Goal: Task Accomplishment & Management: Manage account settings

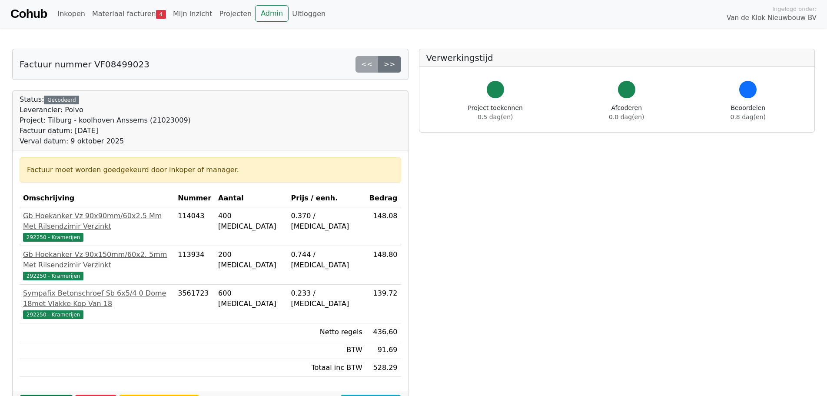
click at [42, 395] on link "Goedkeuren" at bounding box center [46, 403] width 53 height 17
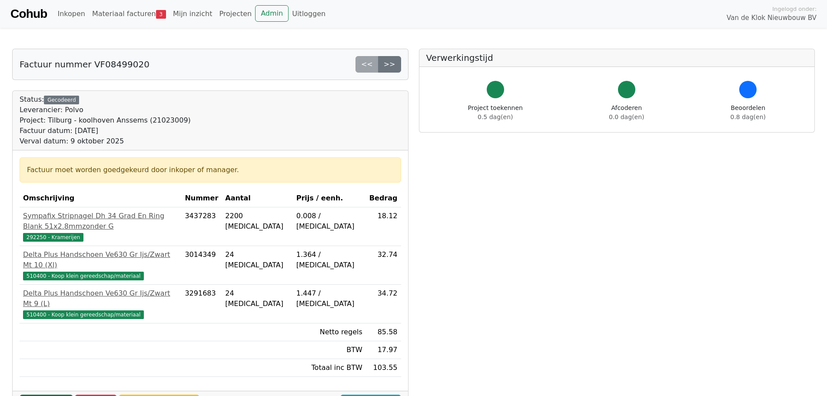
click at [40, 395] on link "Goedkeuren" at bounding box center [46, 403] width 53 height 17
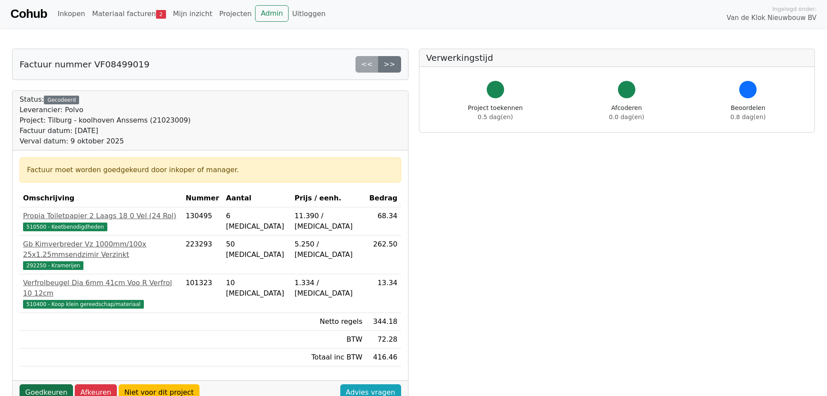
click at [49, 384] on link "Goedkeuren" at bounding box center [46, 392] width 53 height 17
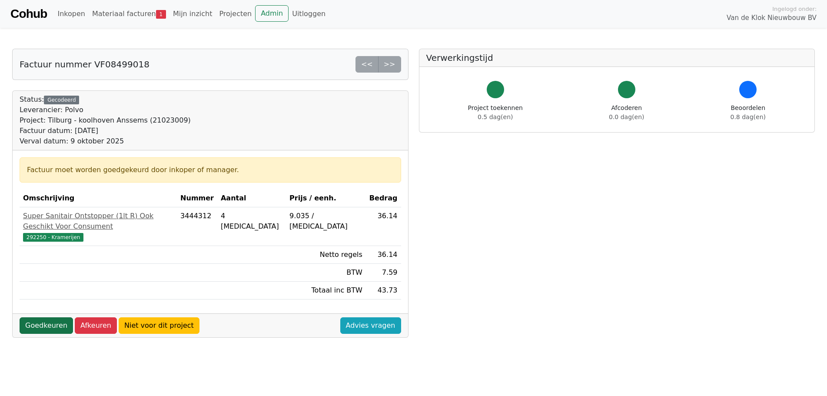
click at [40, 317] on link "Goedkeuren" at bounding box center [46, 325] width 53 height 17
